Goal: Task Accomplishment & Management: Complete application form

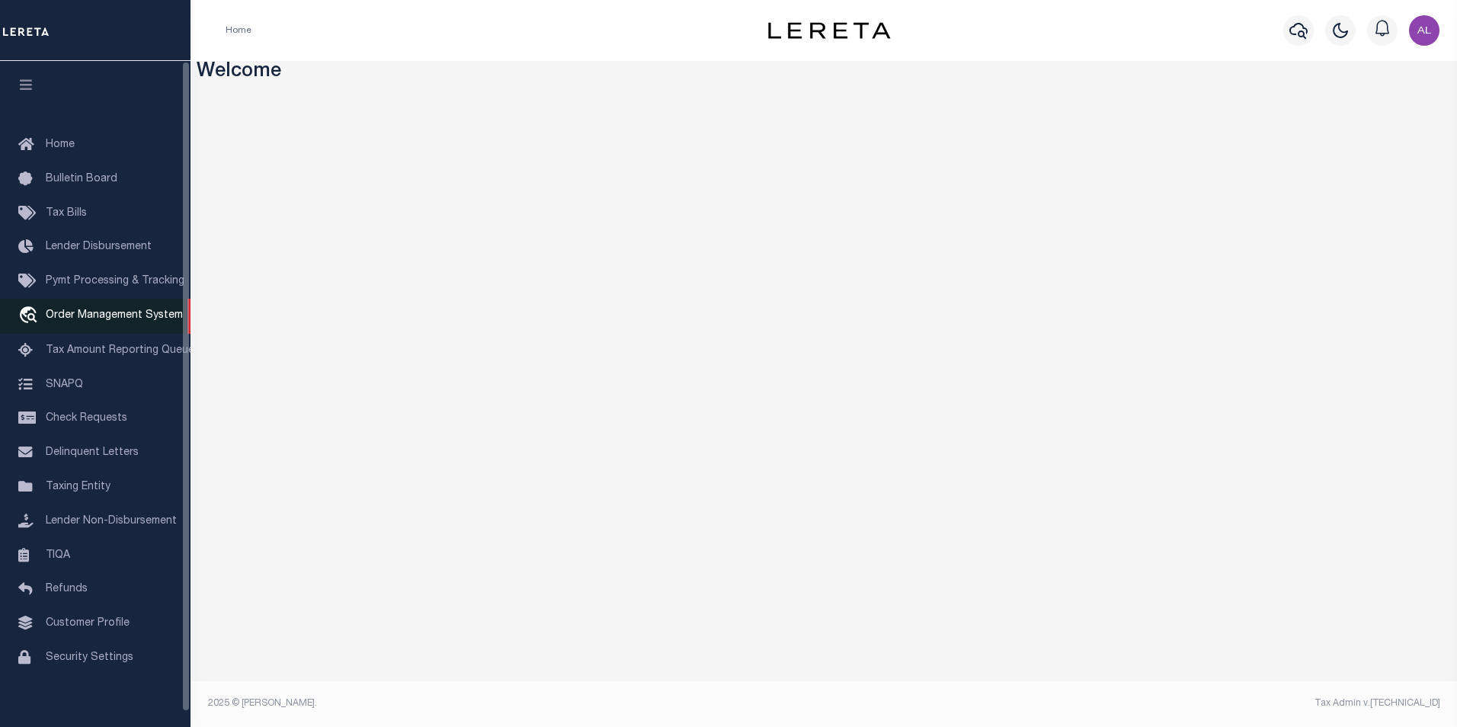
click at [106, 327] on link "travel_explore Order Management System" at bounding box center [95, 316] width 190 height 35
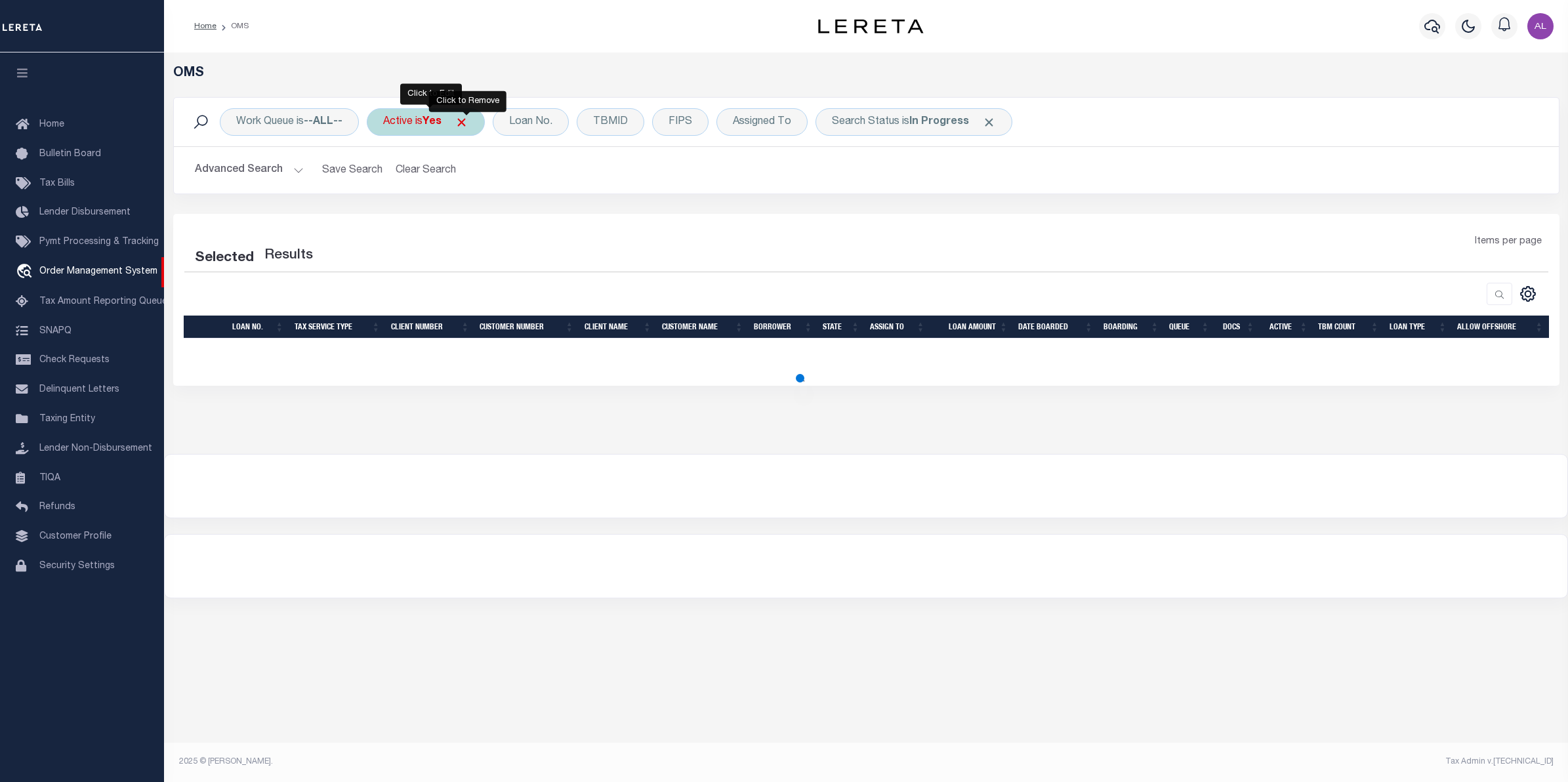
click at [466, 119] on span "Click to Remove" at bounding box center [462, 122] width 14 height 14
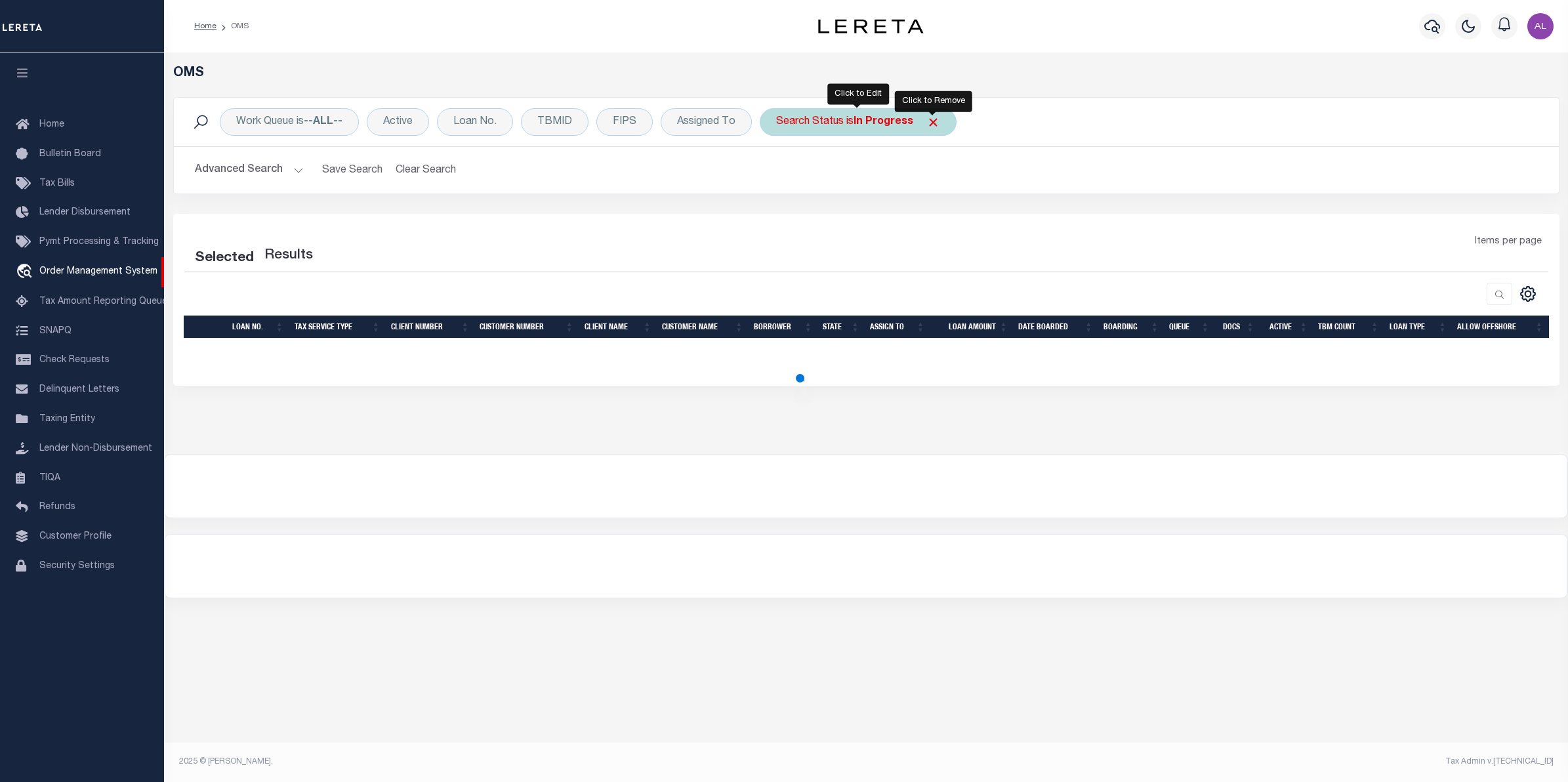
click at [930, 120] on span "Click to Remove" at bounding box center [933, 122] width 14 height 14
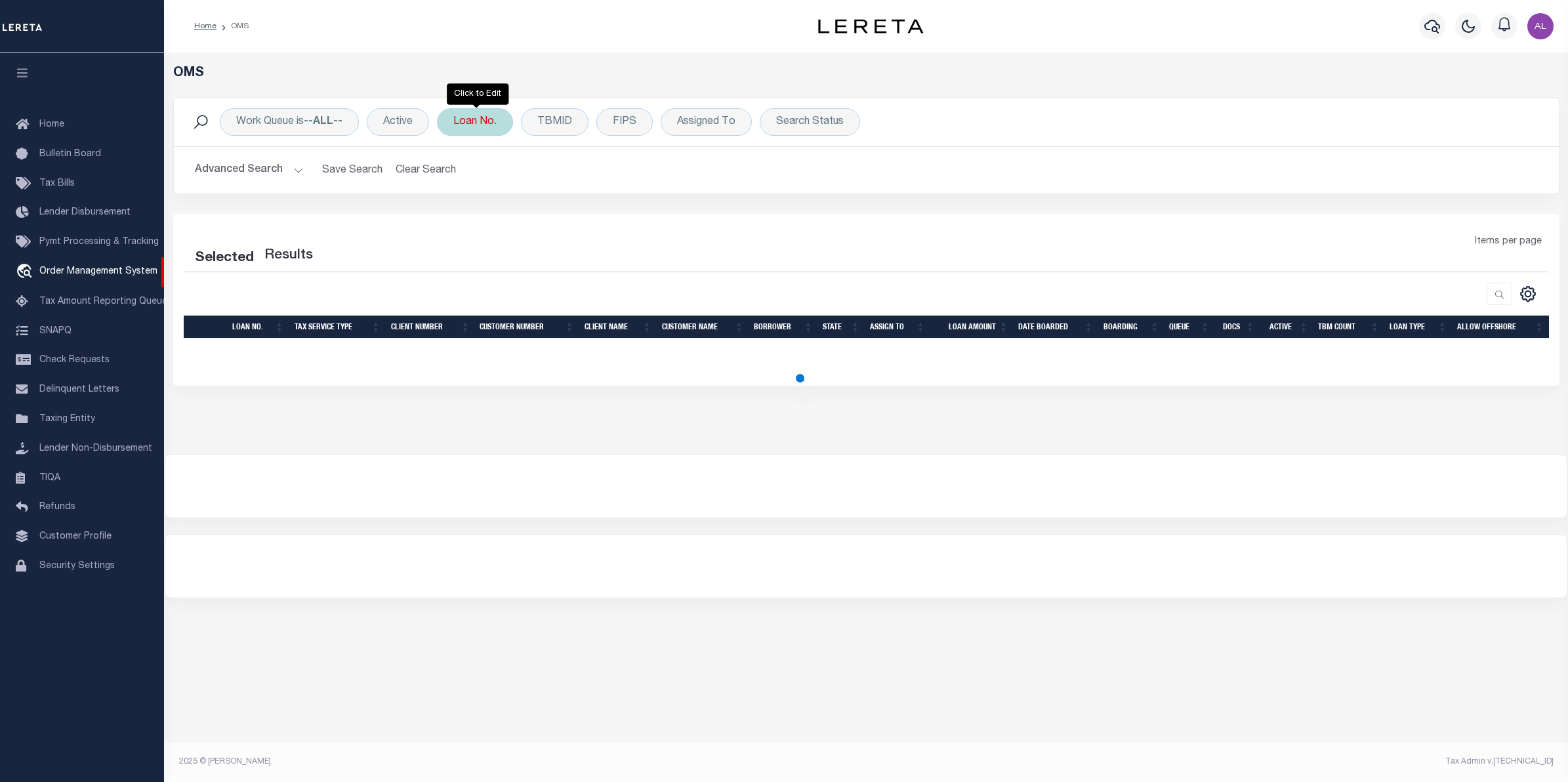
click at [496, 120] on div "Loan No." at bounding box center [474, 122] width 76 height 28
type input "93000011945"
select select "200"
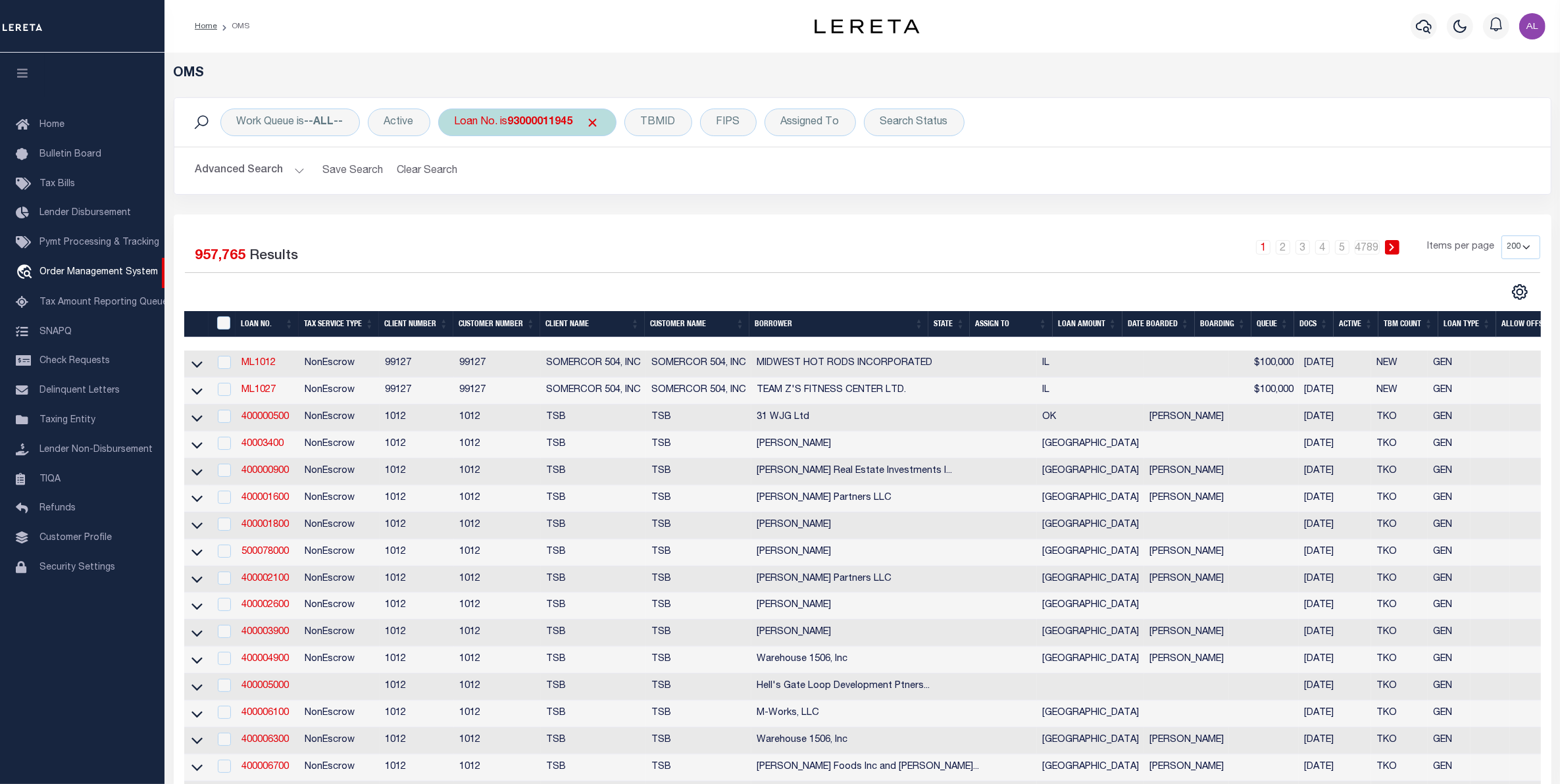
click at [560, 122] on b "93000011945" at bounding box center [540, 123] width 65 height 10
type input "119857"
click at [639, 214] on input "Apply" at bounding box center [629, 215] width 39 height 22
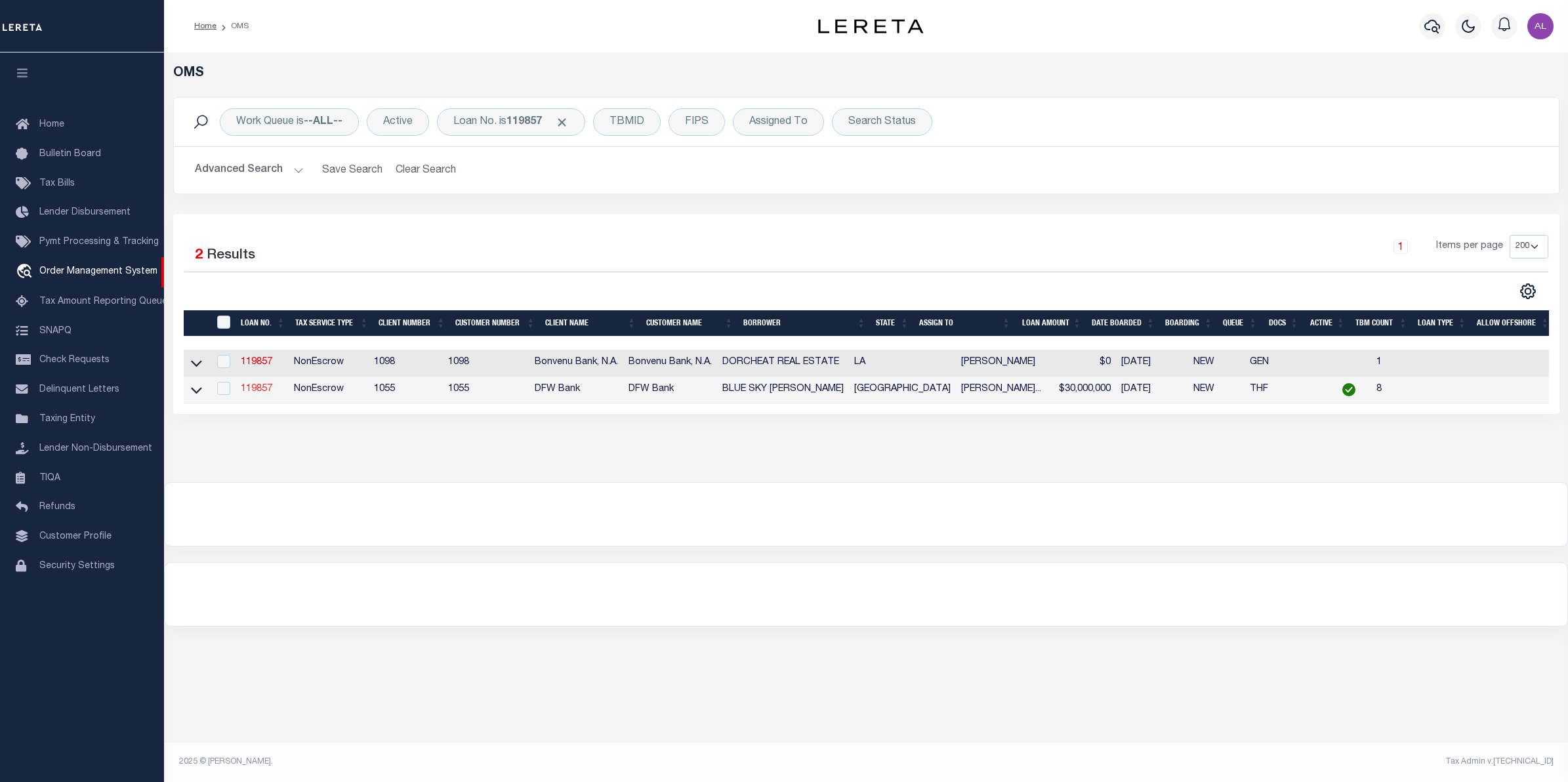
click at [257, 394] on link "119857" at bounding box center [257, 388] width 32 height 9
type input "119857"
type input "BLUE SKY [PERSON_NAME]"
select select
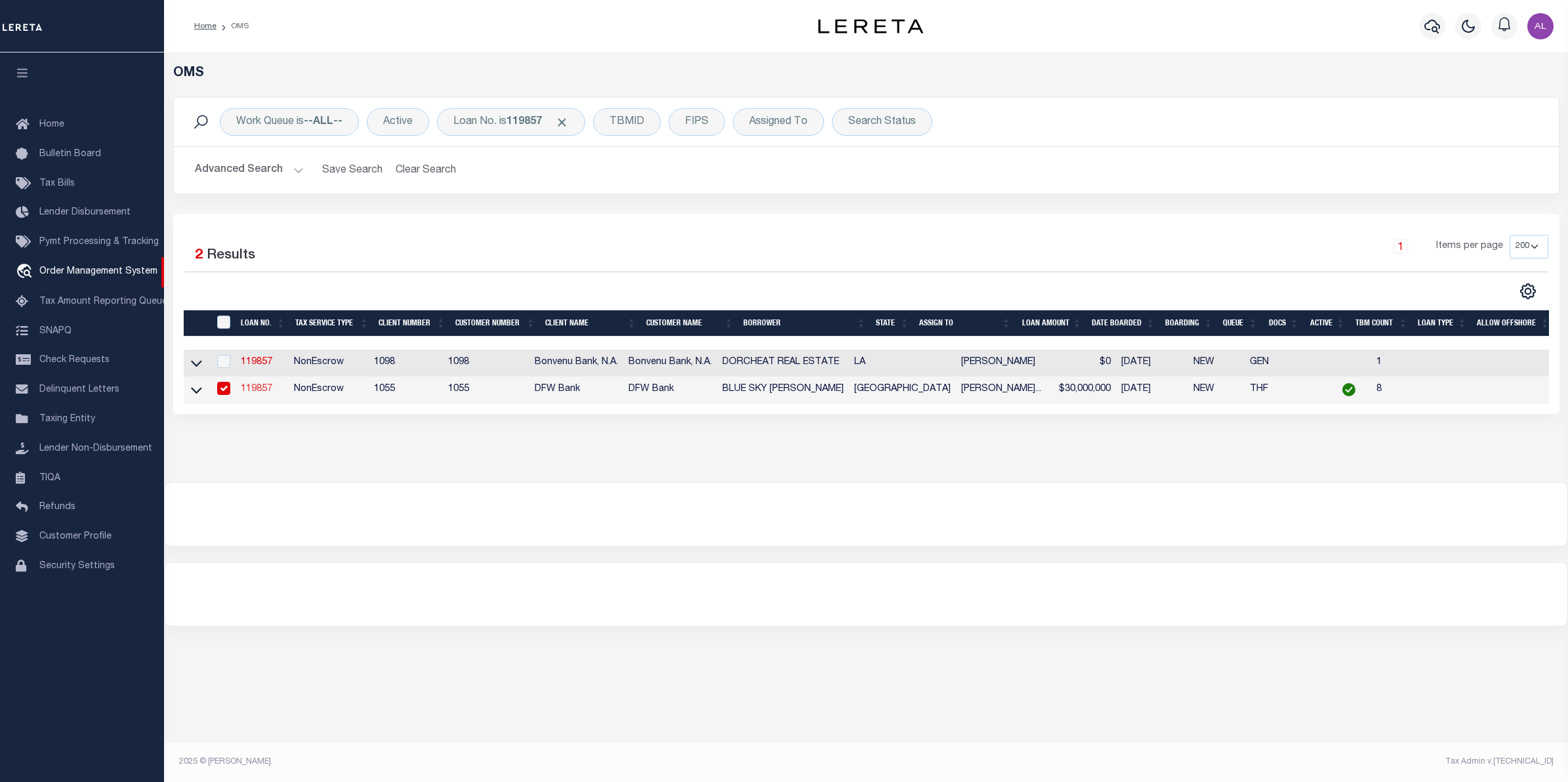
type input "[STREET_ADDRESS][PERSON_NAME]"
type input "[GEOGRAPHIC_DATA]"
select select
select select "NonEscrow"
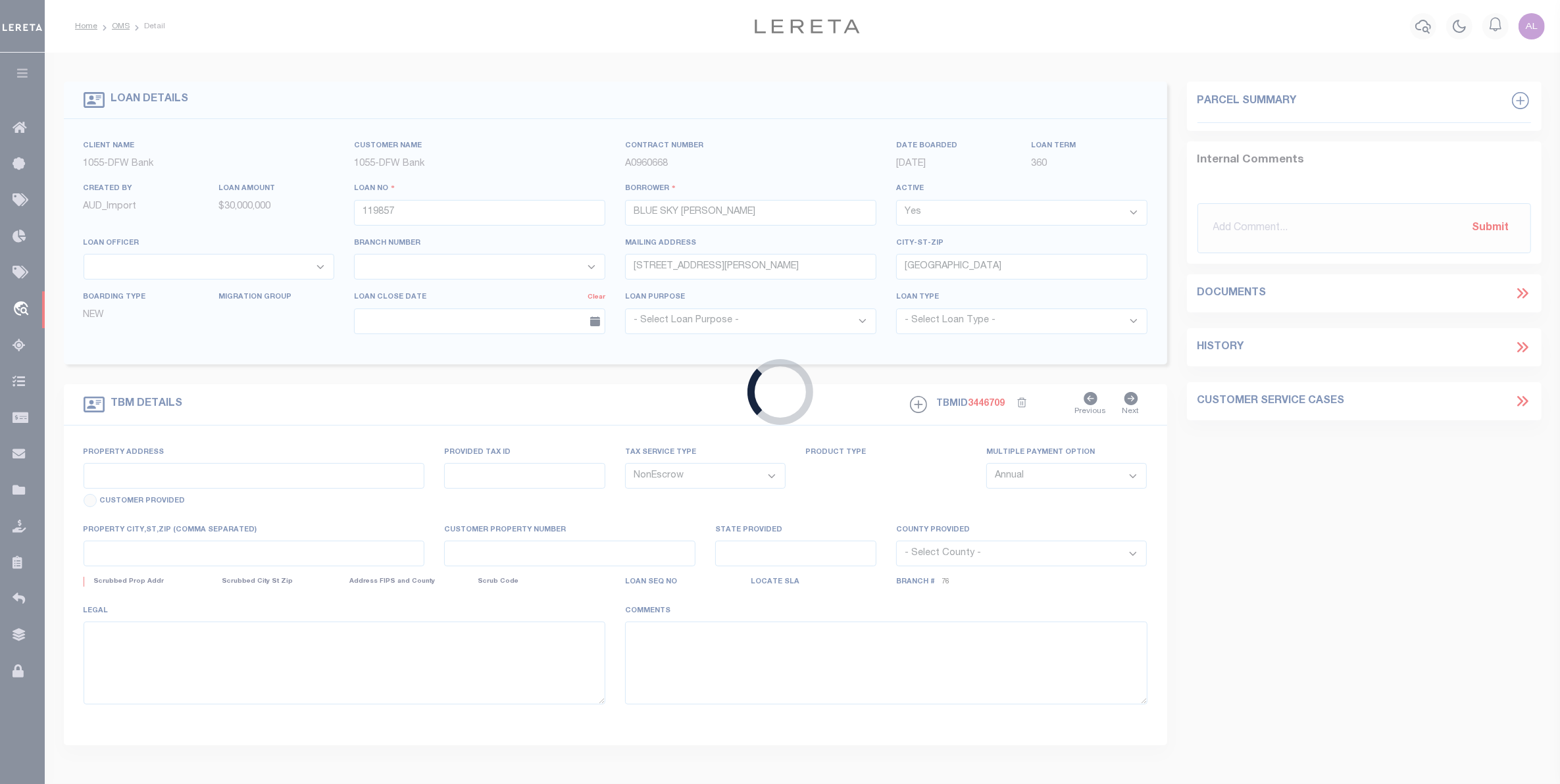
select select "10533"
select select "3993"
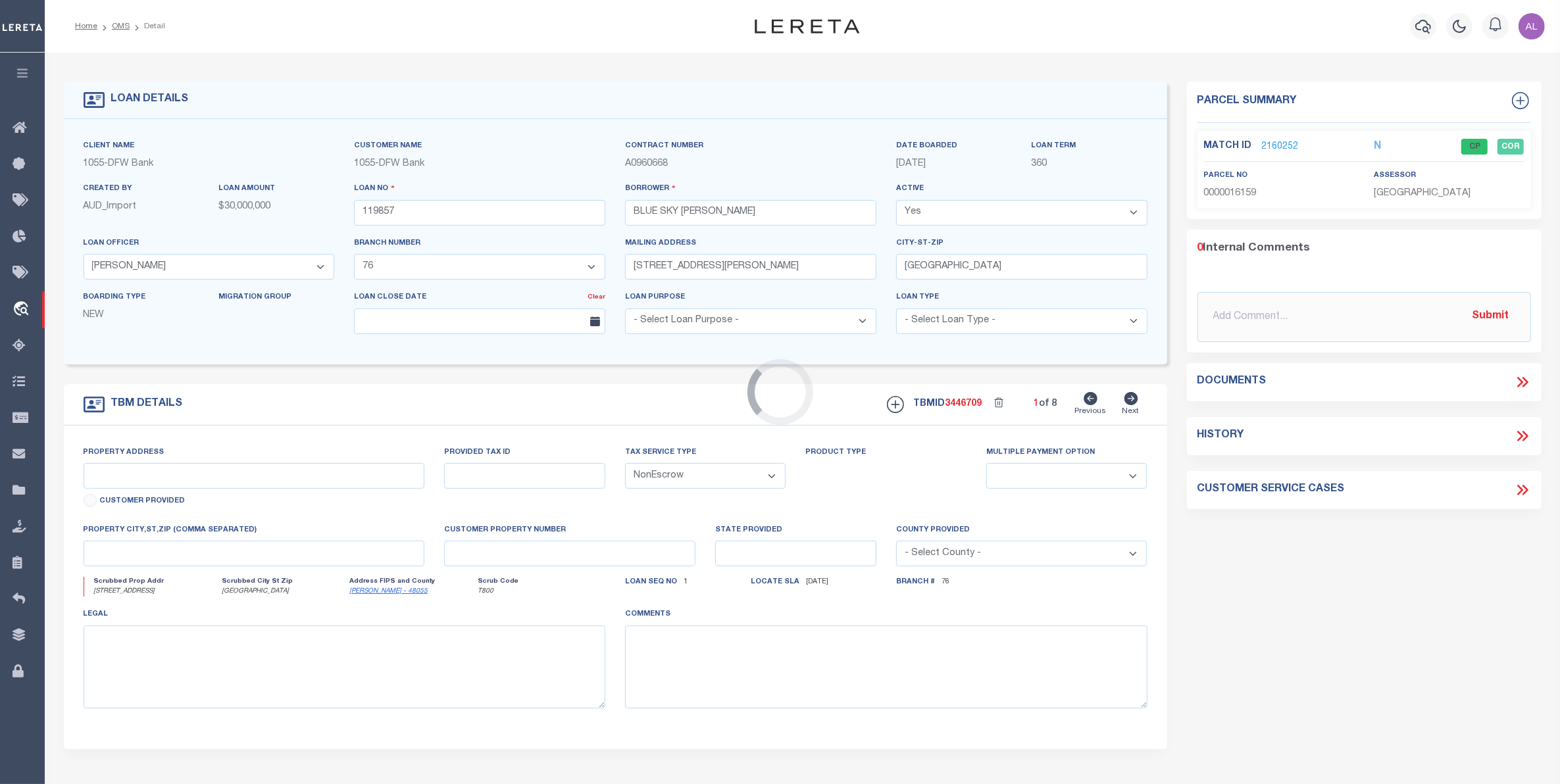
type input "[STREET_ADDRESS]"
type input "16159"
select select
type input "[GEOGRAPHIC_DATA]"
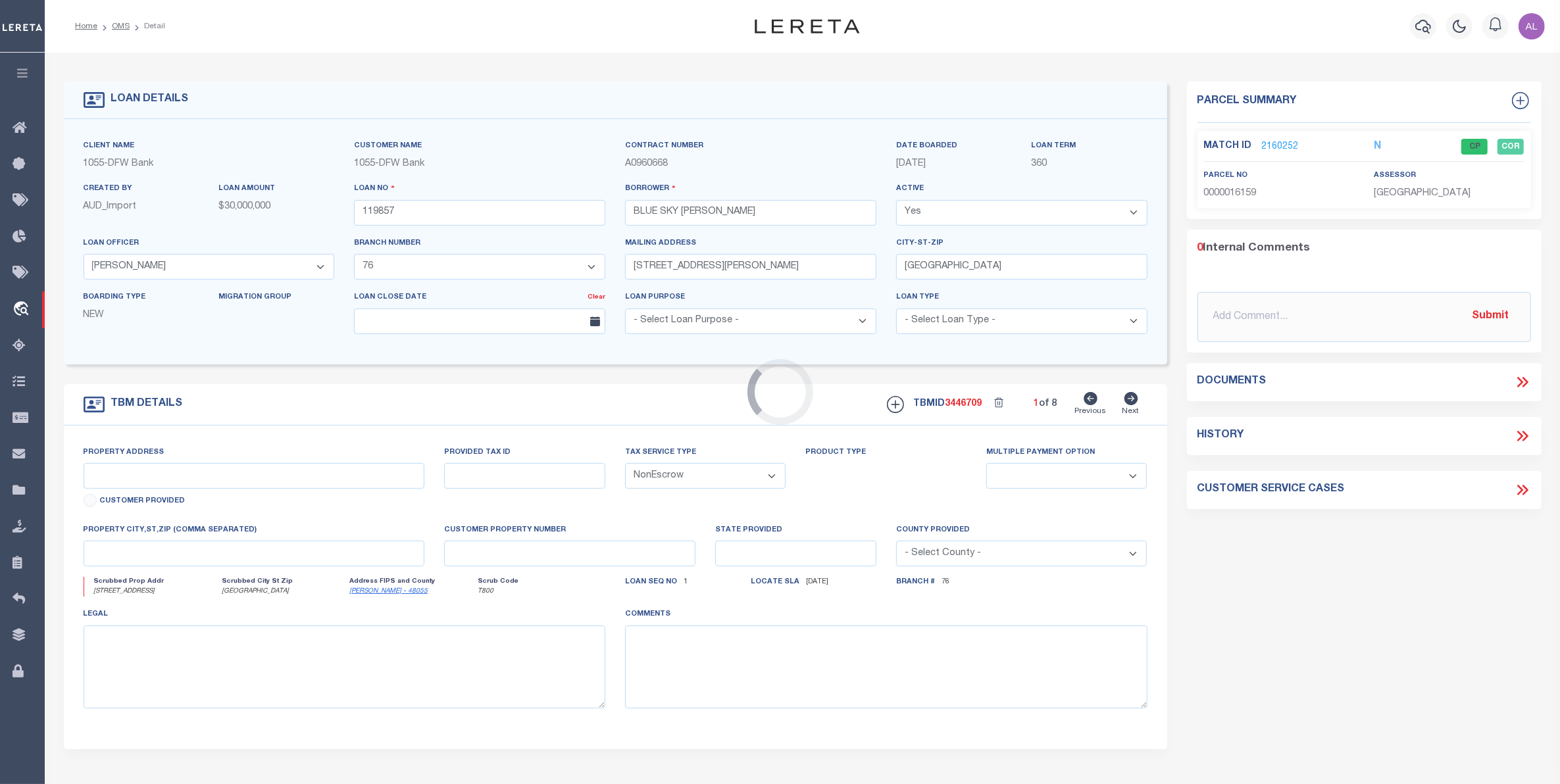
select select
type textarea "99.399 AC OUT [PERSON_NAME] SURV"
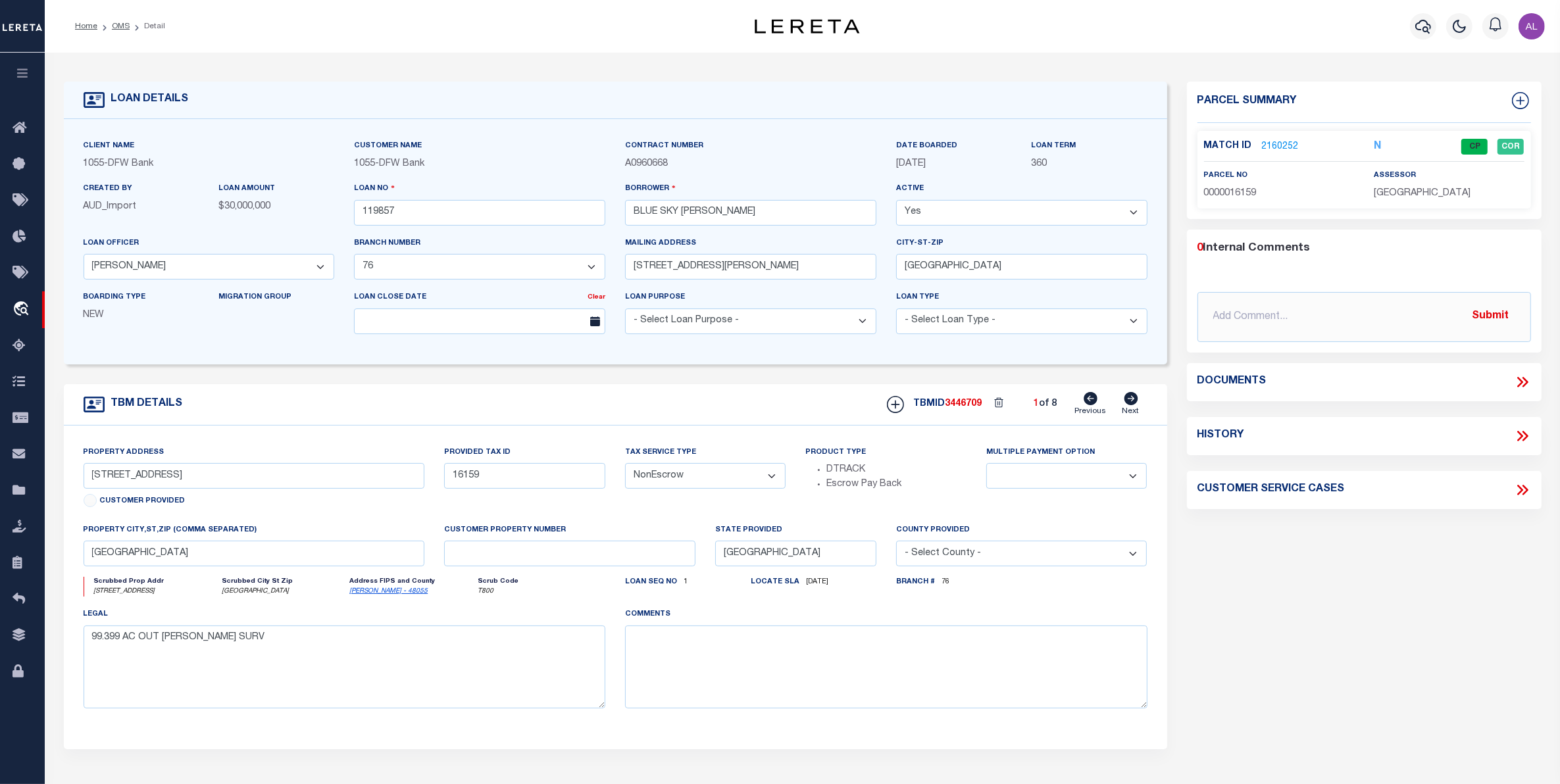
click at [1280, 143] on link "2160252" at bounding box center [1280, 147] width 37 height 14
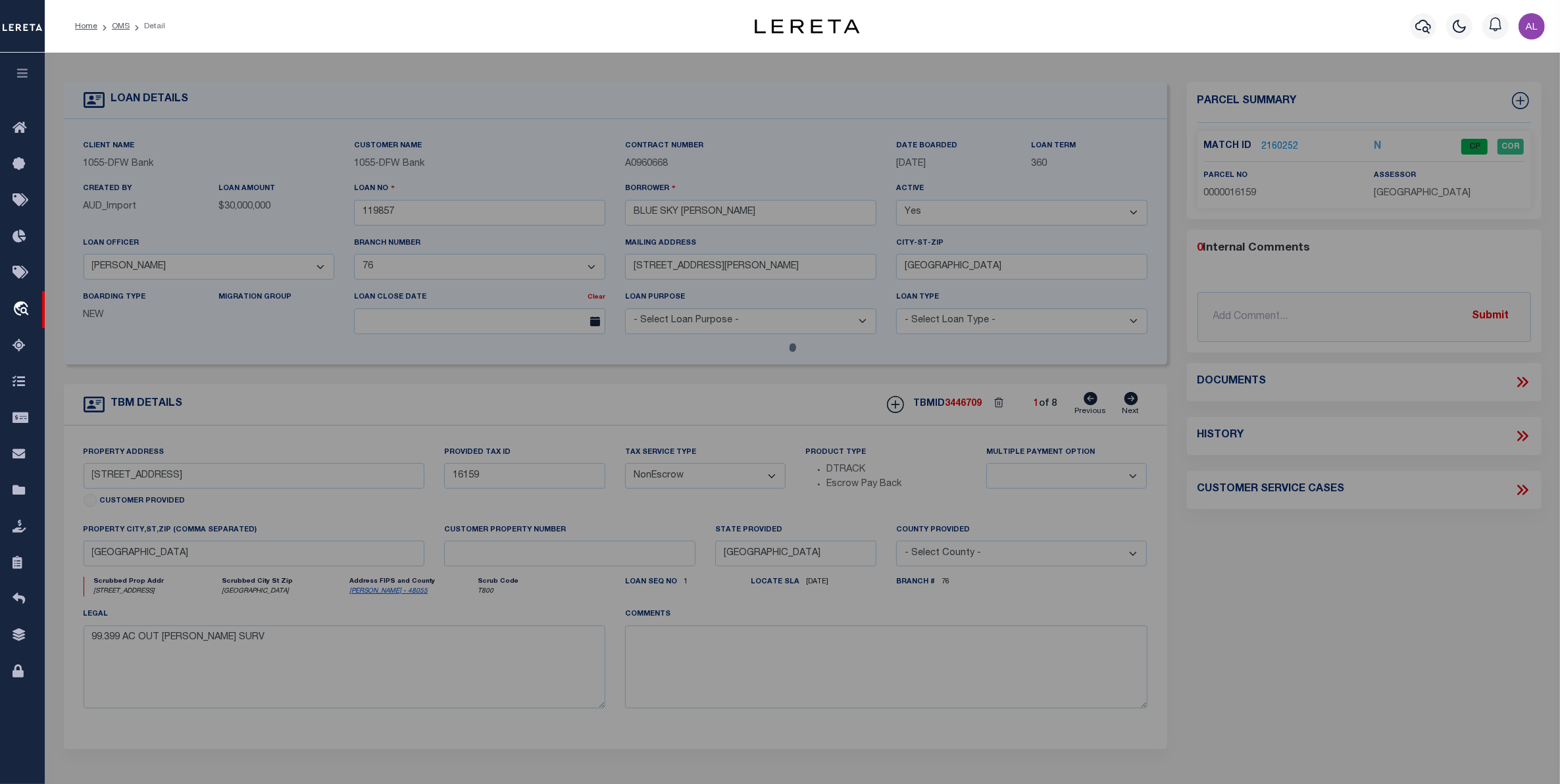
checkbox input "false"
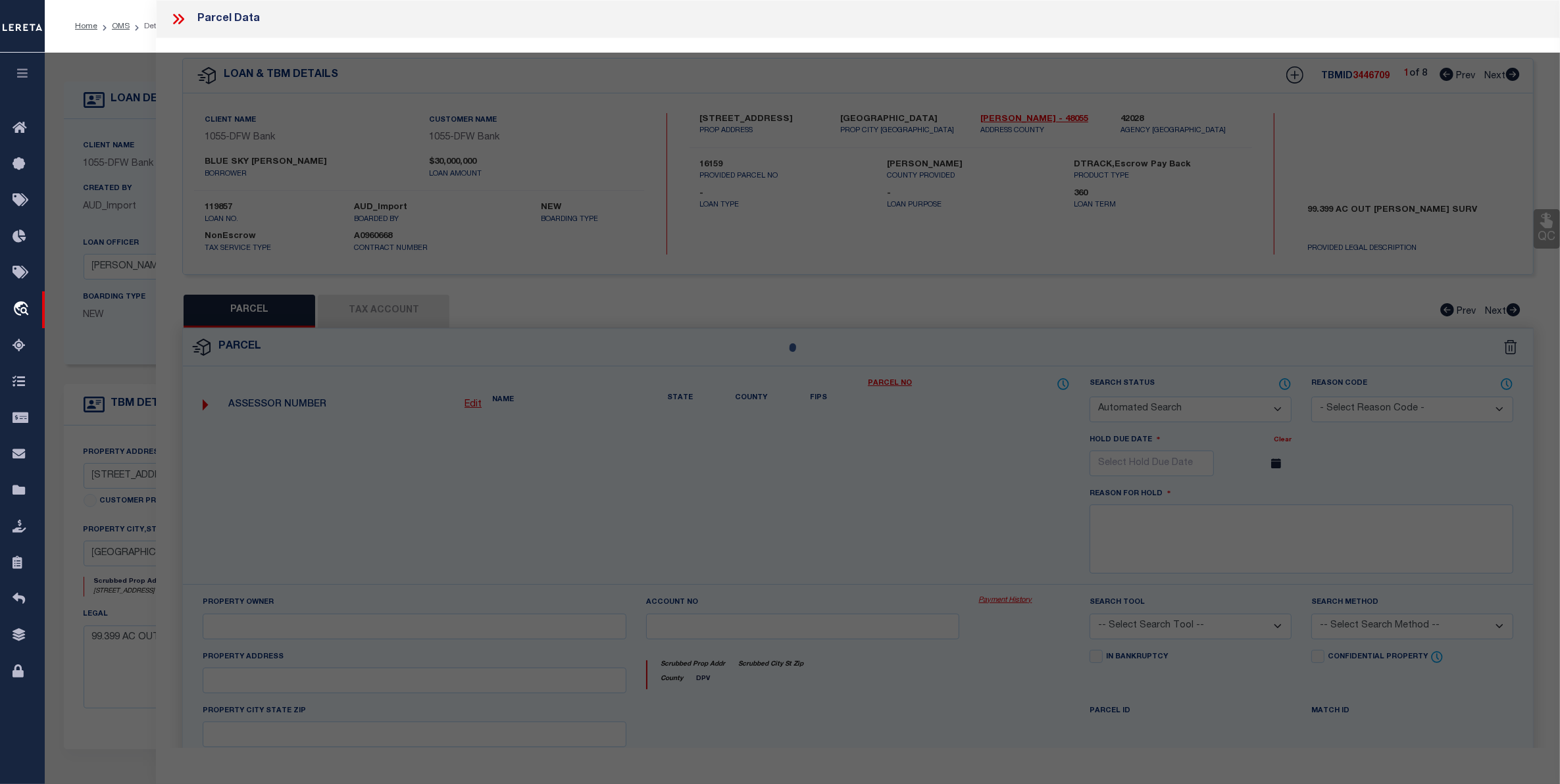
select select "CP"
type input "BOGGY [PERSON_NAME]"
select select "AGW"
select select "LEG"
type input "[STREET_ADDRESS]"
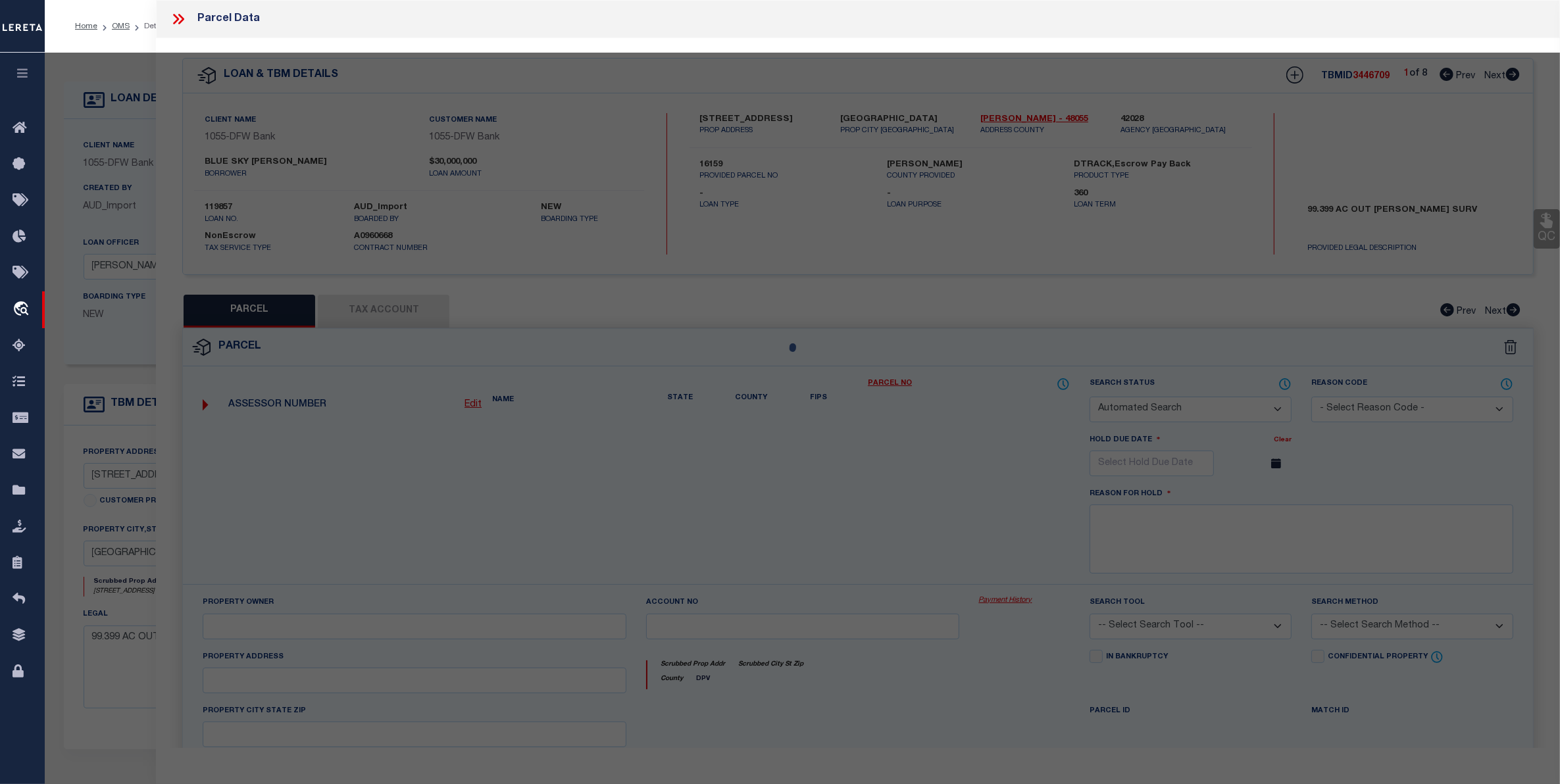
type input "[GEOGRAPHIC_DATA]"
type textarea "A263 STUMPS, [PERSON_NAME], ACRES 99.261"
type textarea "CAD"
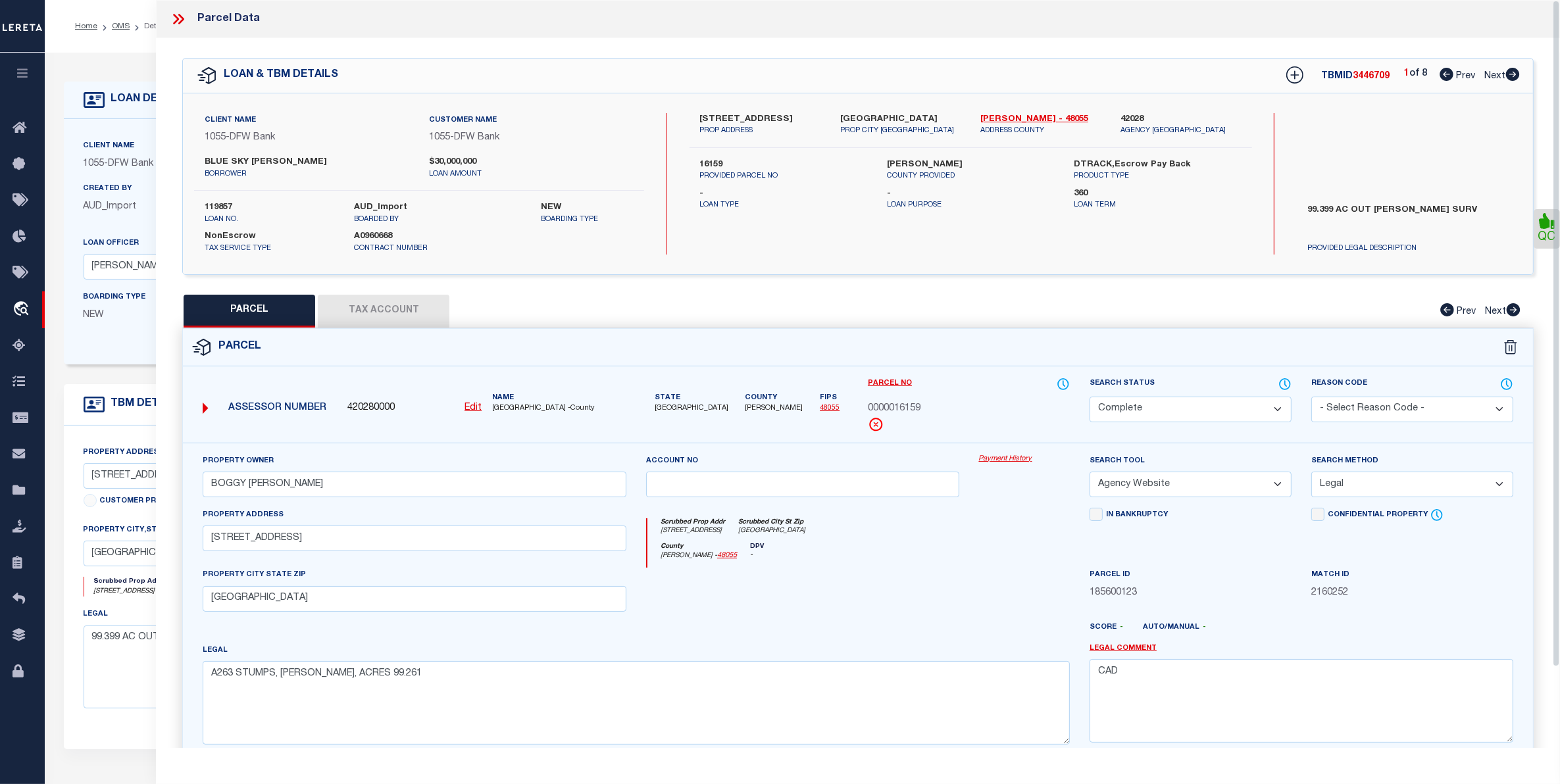
click at [409, 294] on button "Tax Account" at bounding box center [384, 311] width 131 height 33
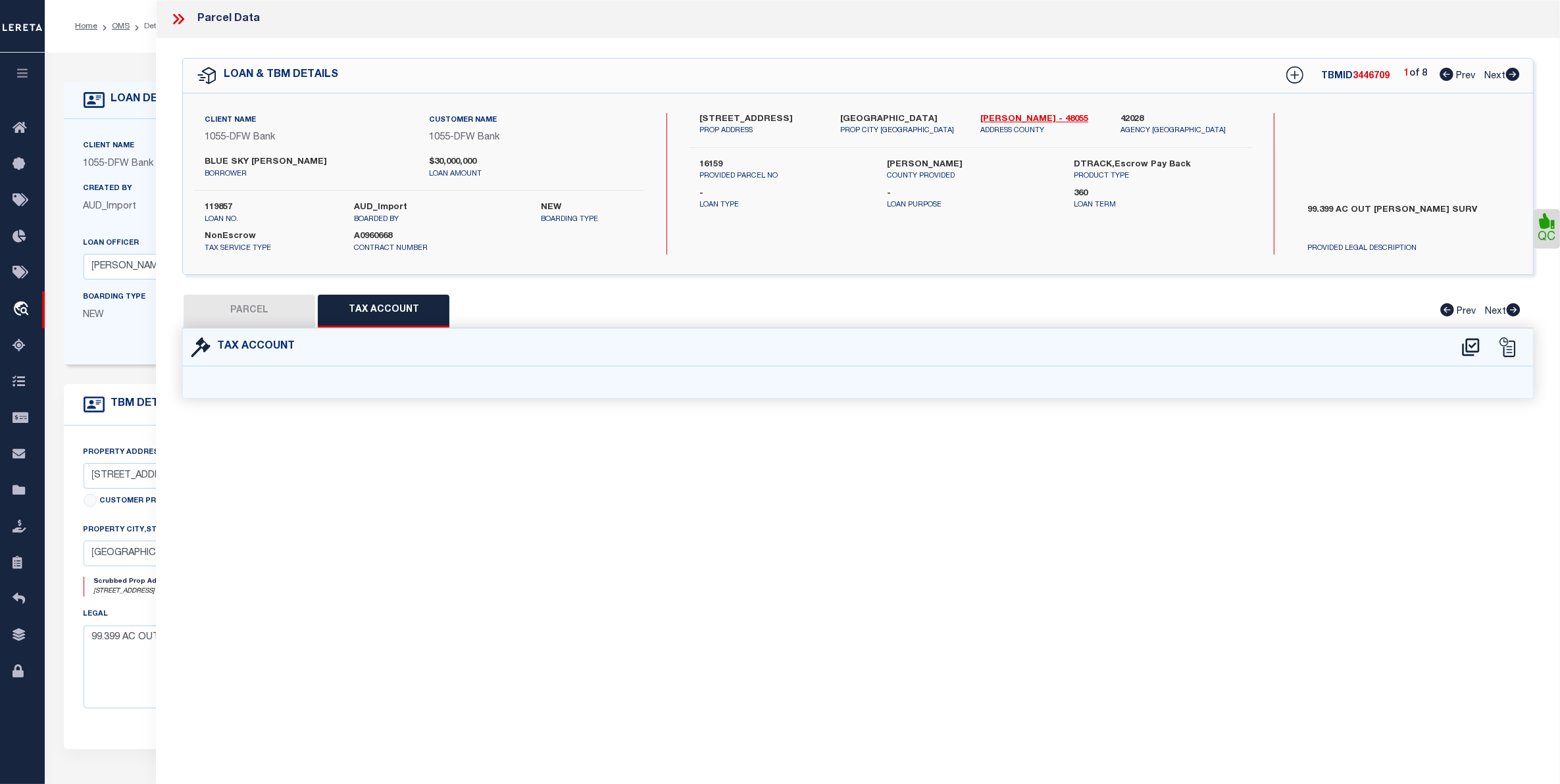
select select "100"
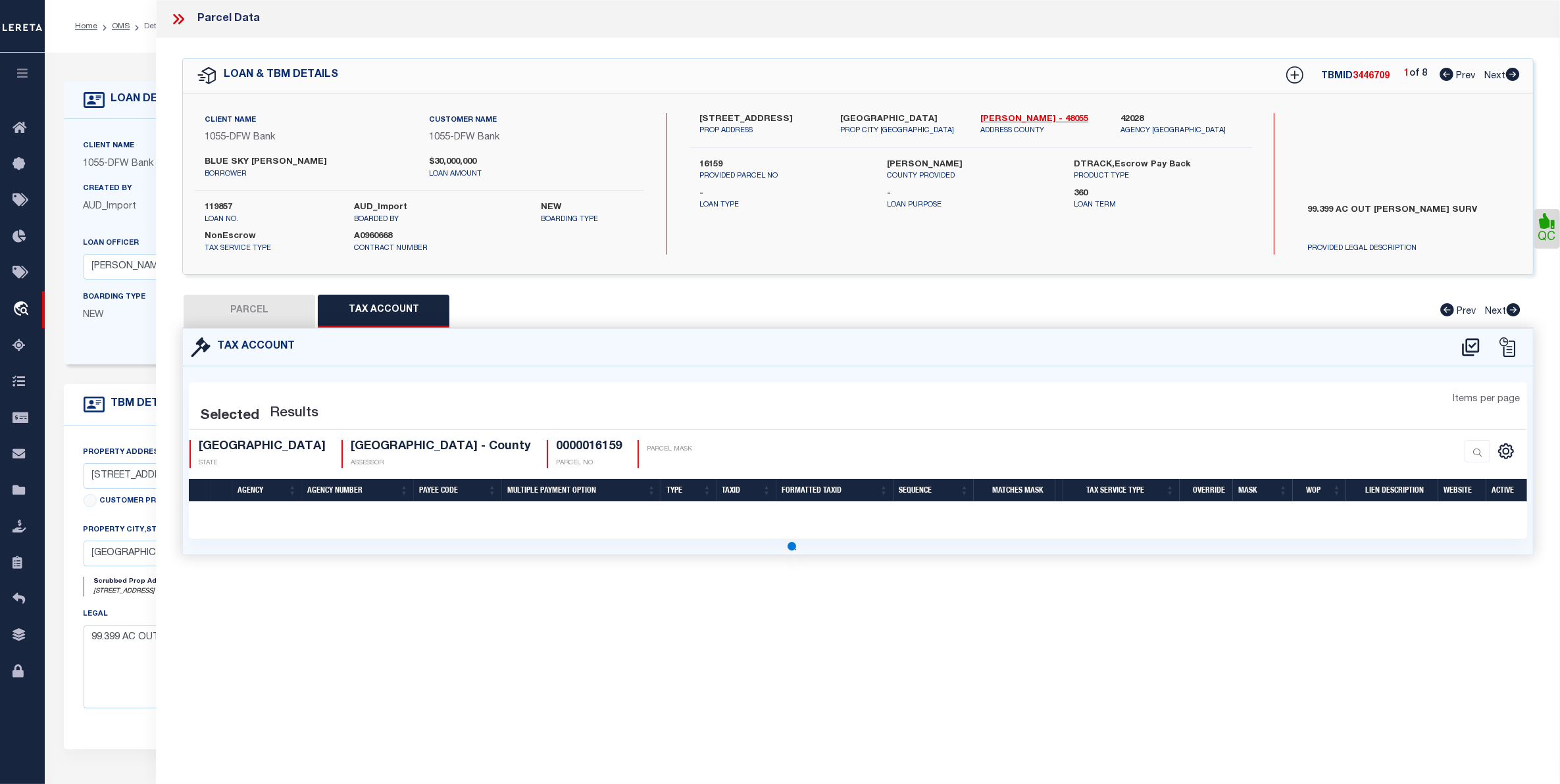
select select "100"
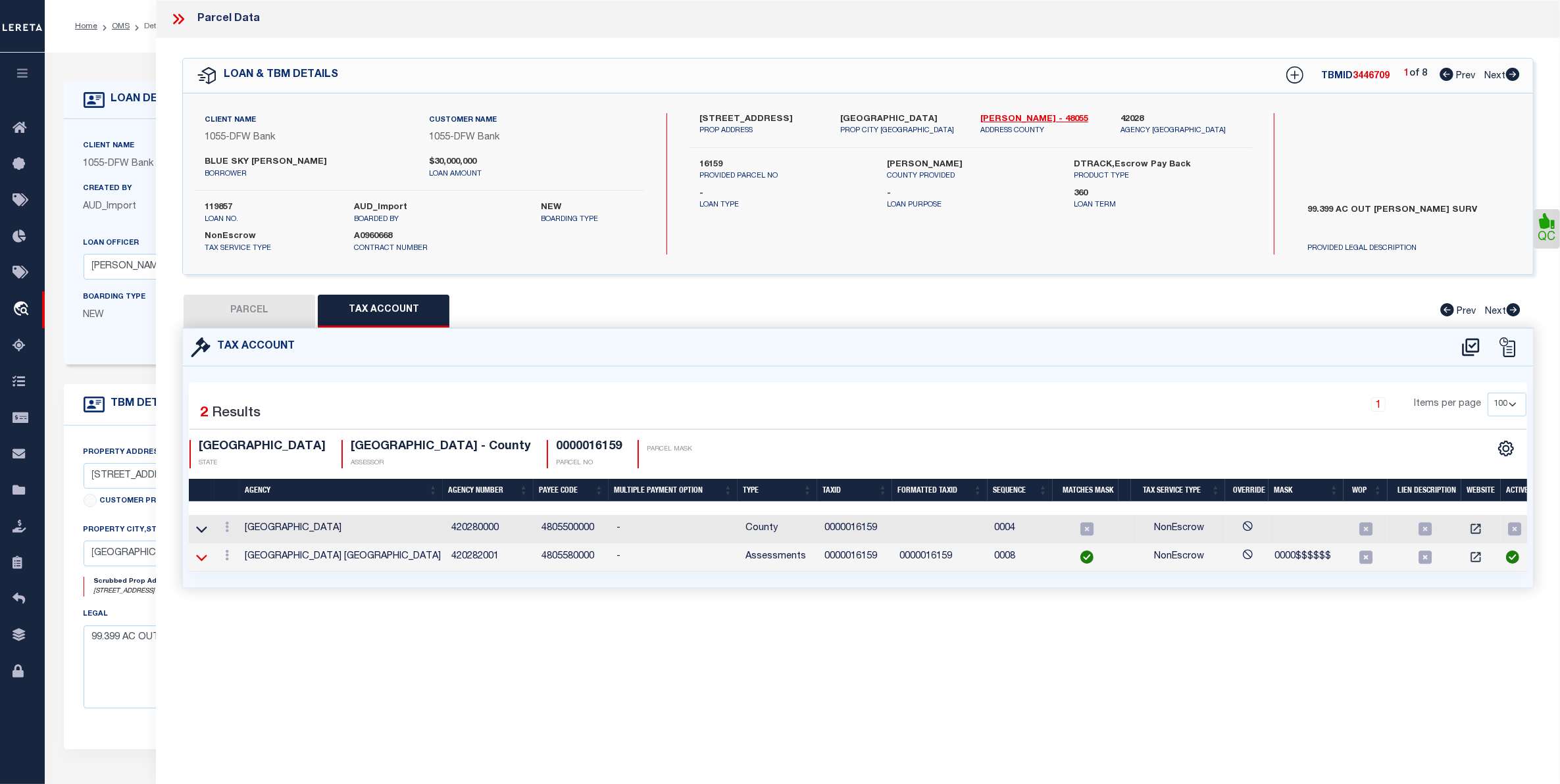
click at [202, 553] on icon at bounding box center [201, 558] width 11 height 14
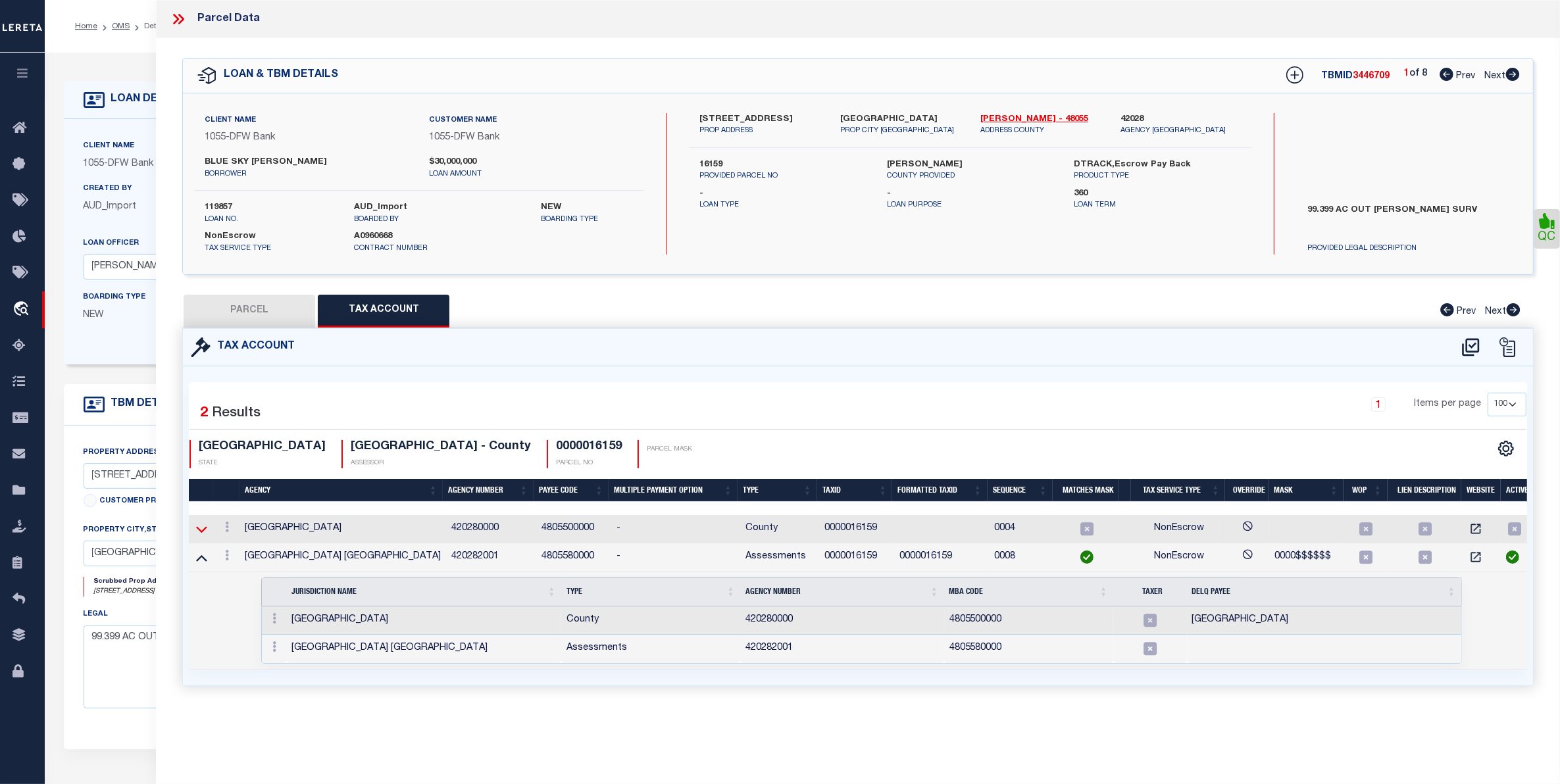
click at [204, 534] on icon at bounding box center [201, 529] width 11 height 14
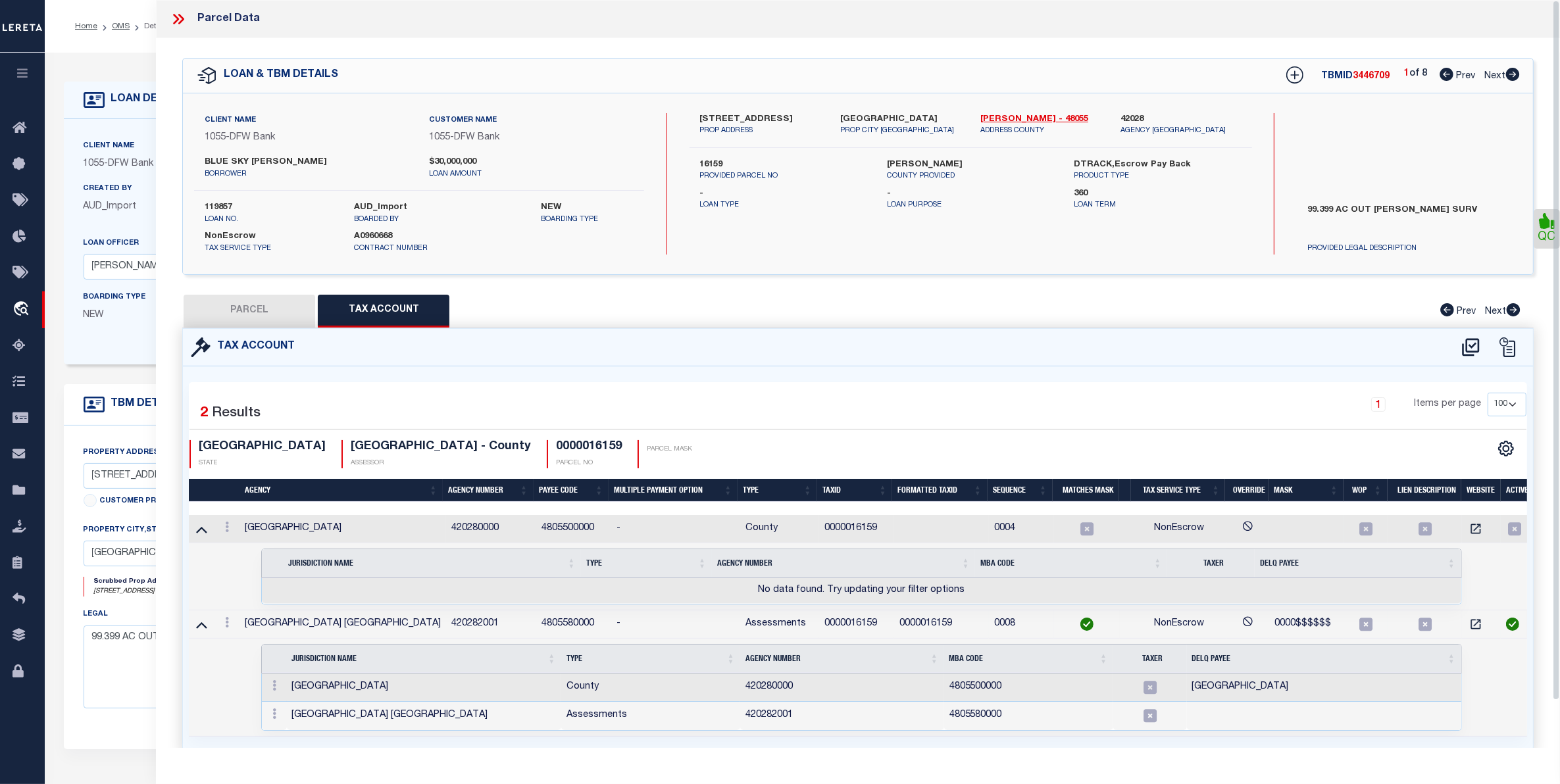
scroll to position [51, 0]
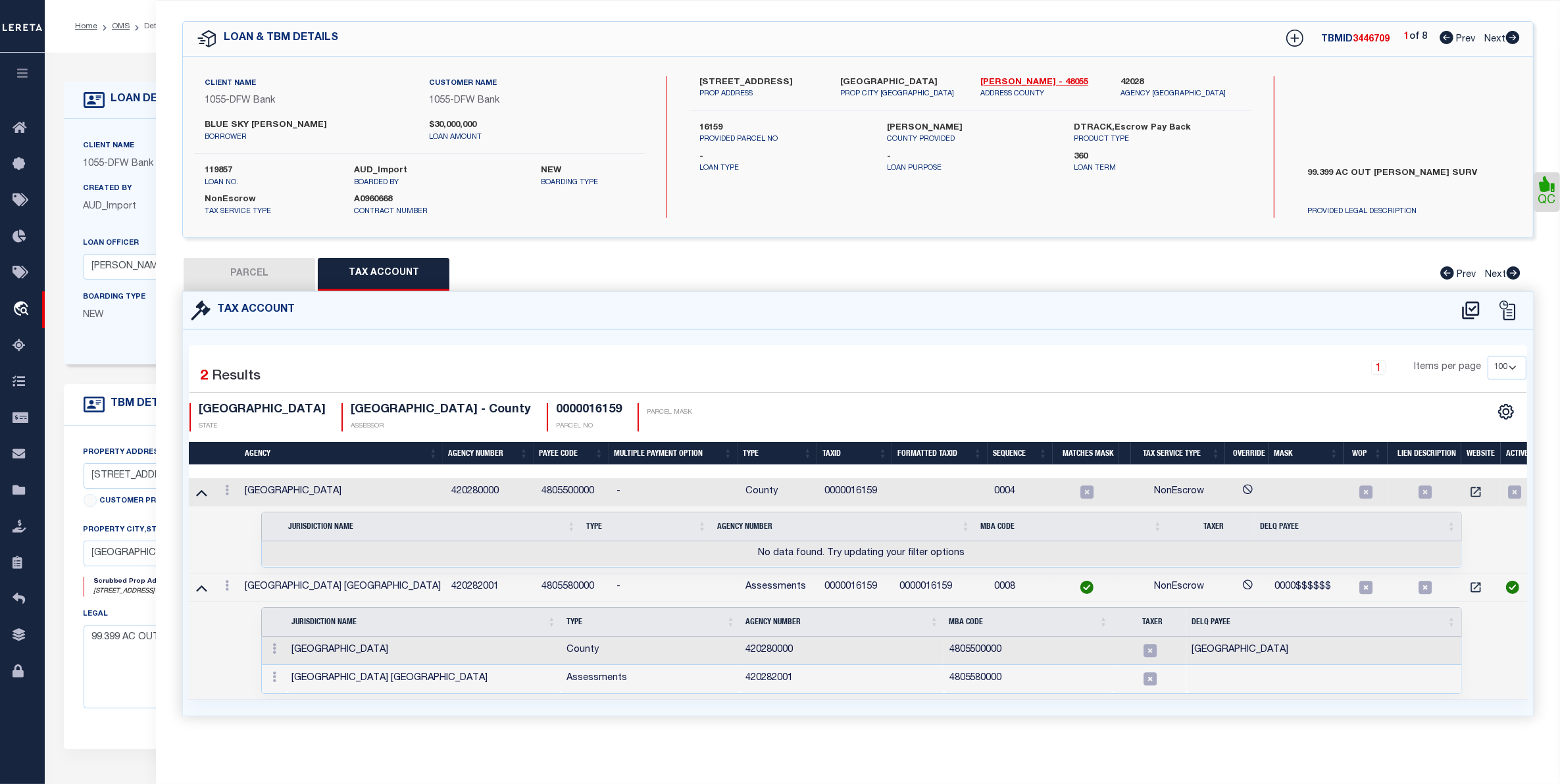
drag, startPoint x: 1477, startPoint y: 534, endPoint x: 745, endPoint y: 538, distance: 732.0
click at [745, 538] on td "Selected 0 Result Items per page" at bounding box center [861, 541] width 1345 height 67
